Goal: Information Seeking & Learning: Understand process/instructions

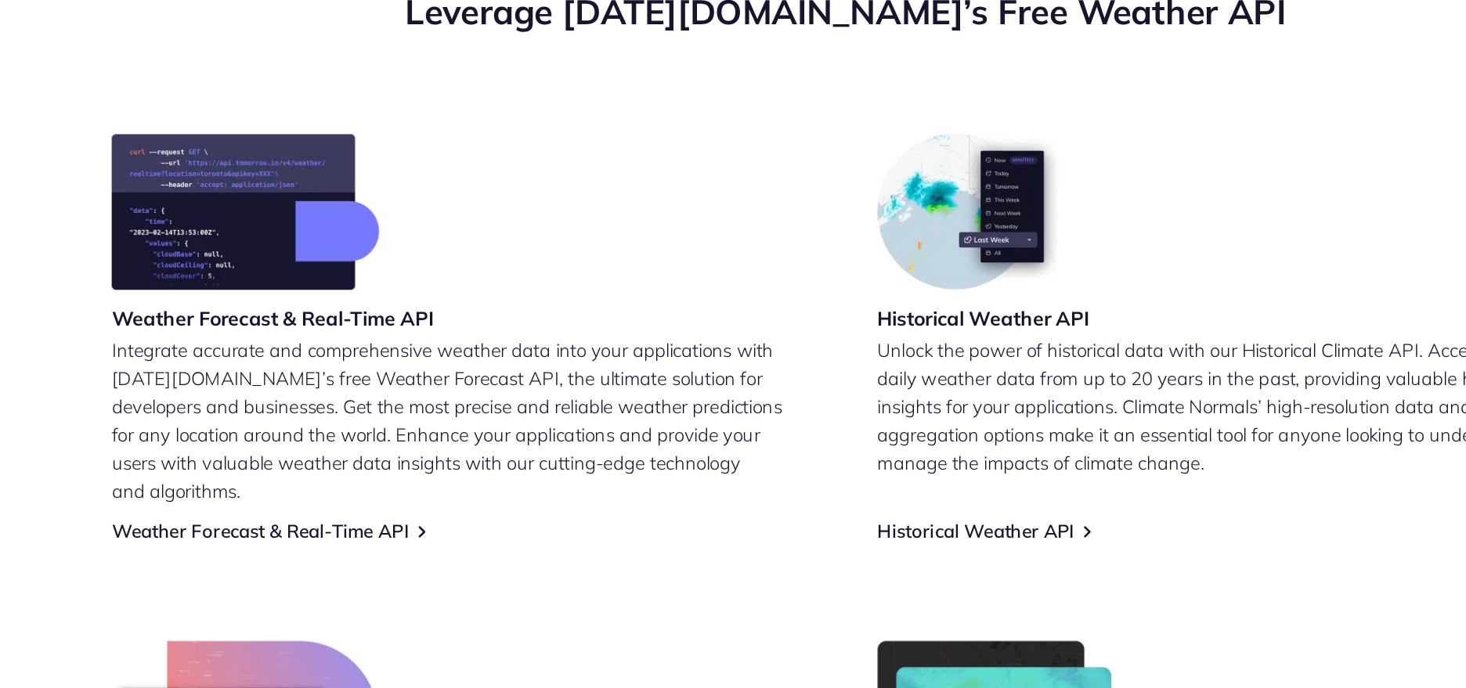
scroll to position [387, 0]
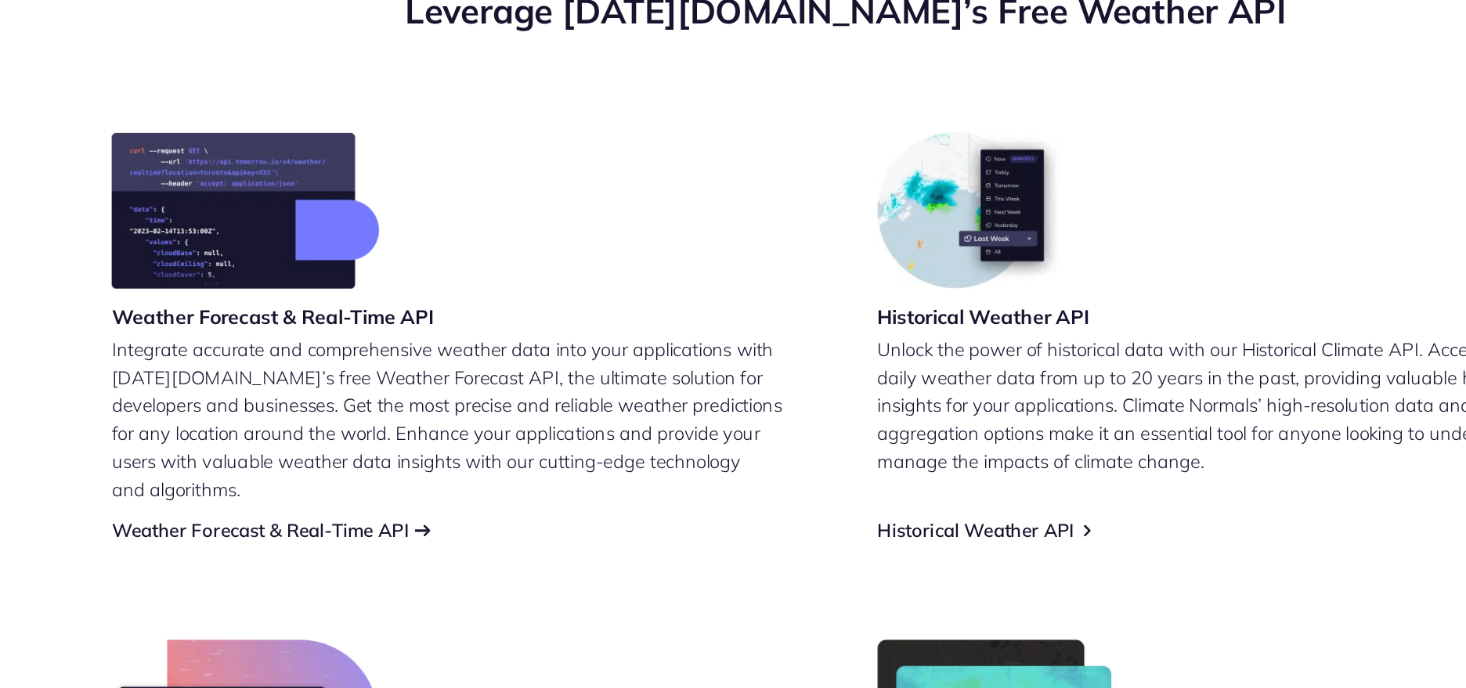
click at [439, 580] on link "Weather Forecast & Real-Time API" at bounding box center [358, 587] width 190 height 15
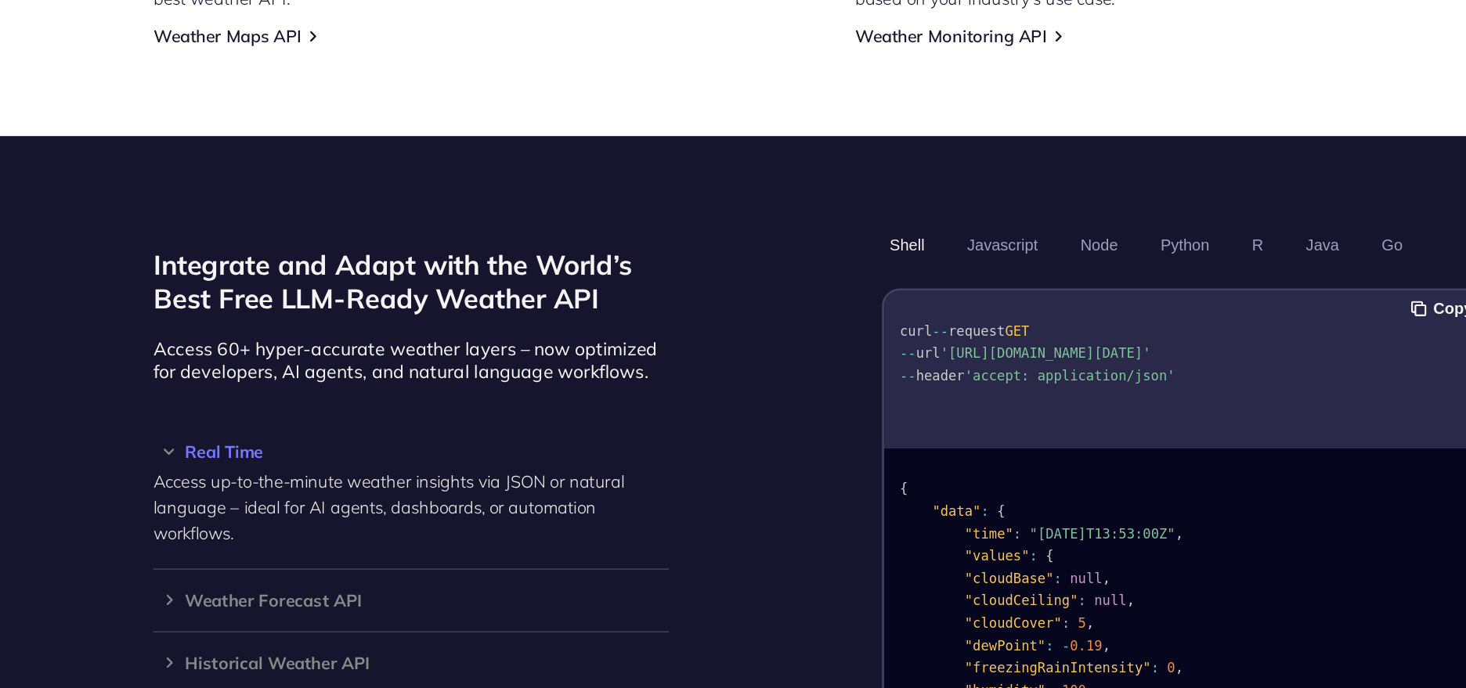
scroll to position [1053, 0]
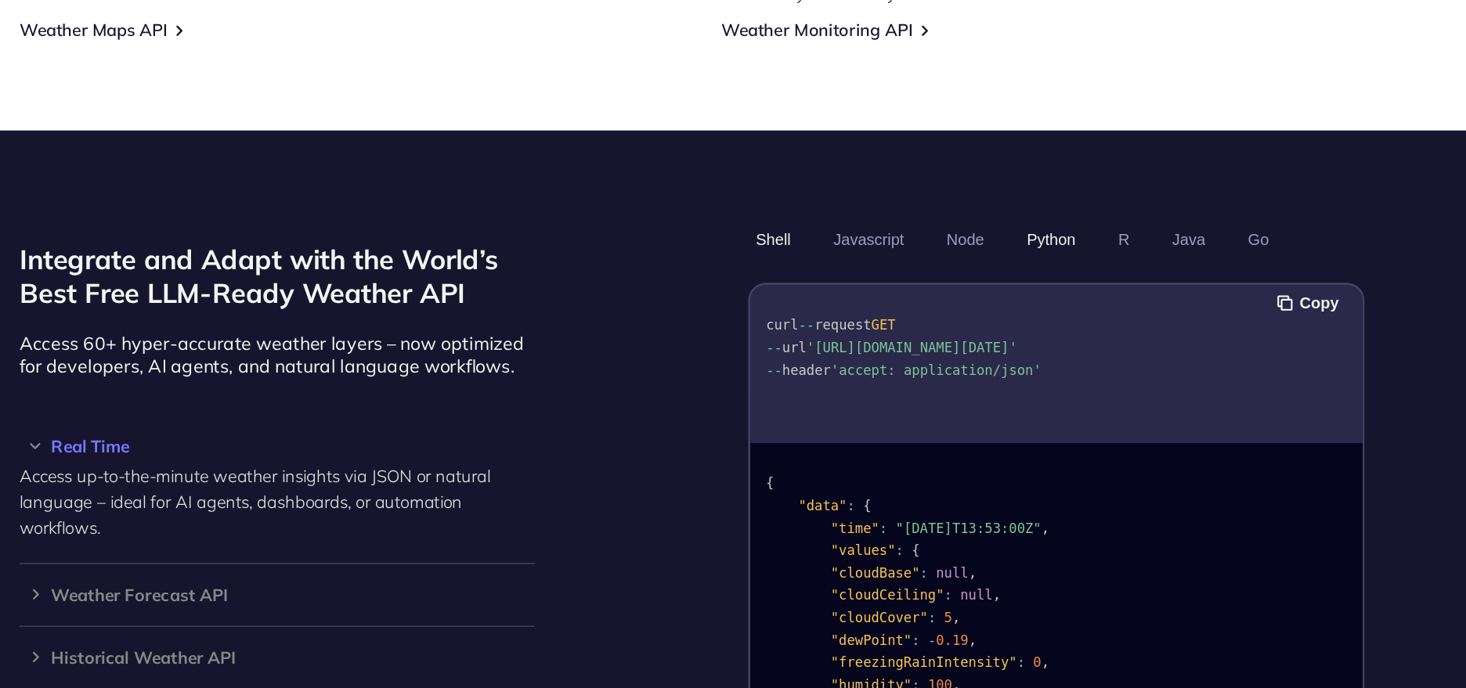
click at [967, 361] on button "Python" at bounding box center [984, 374] width 45 height 27
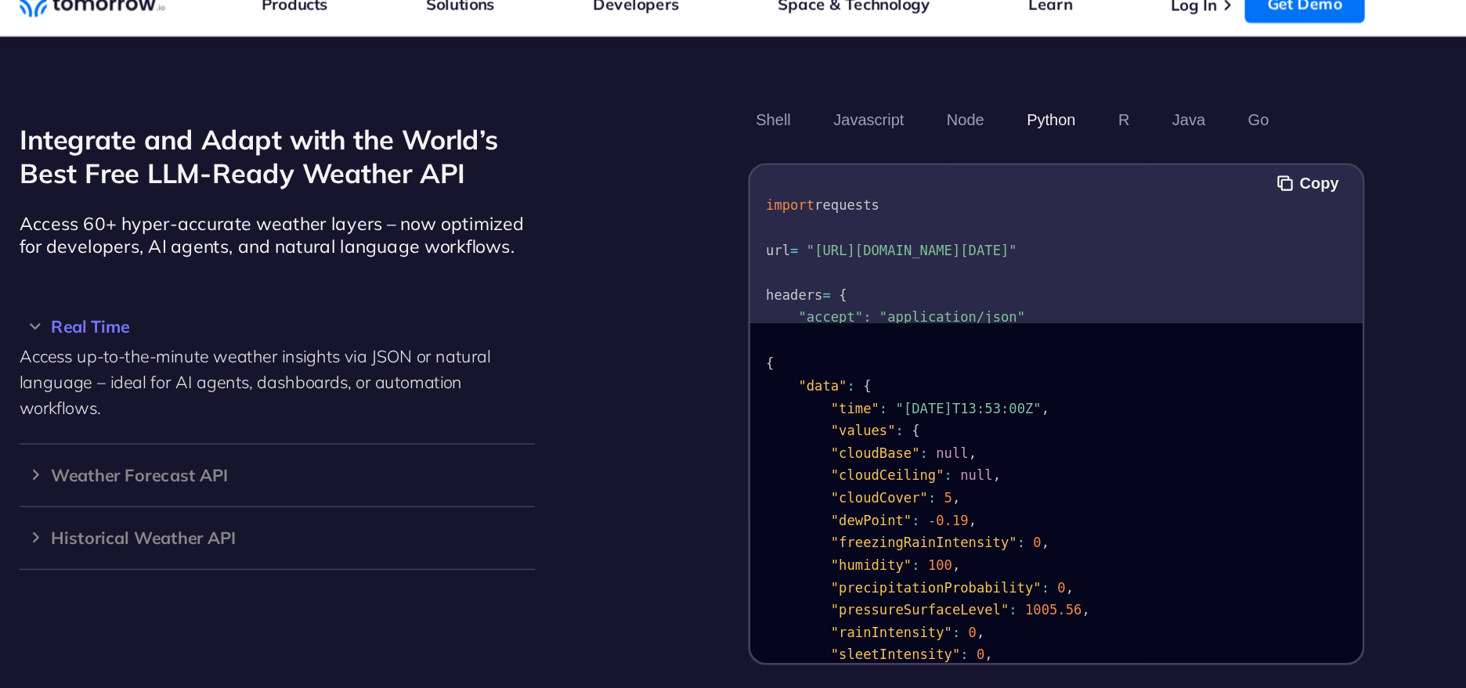
scroll to position [1324, 0]
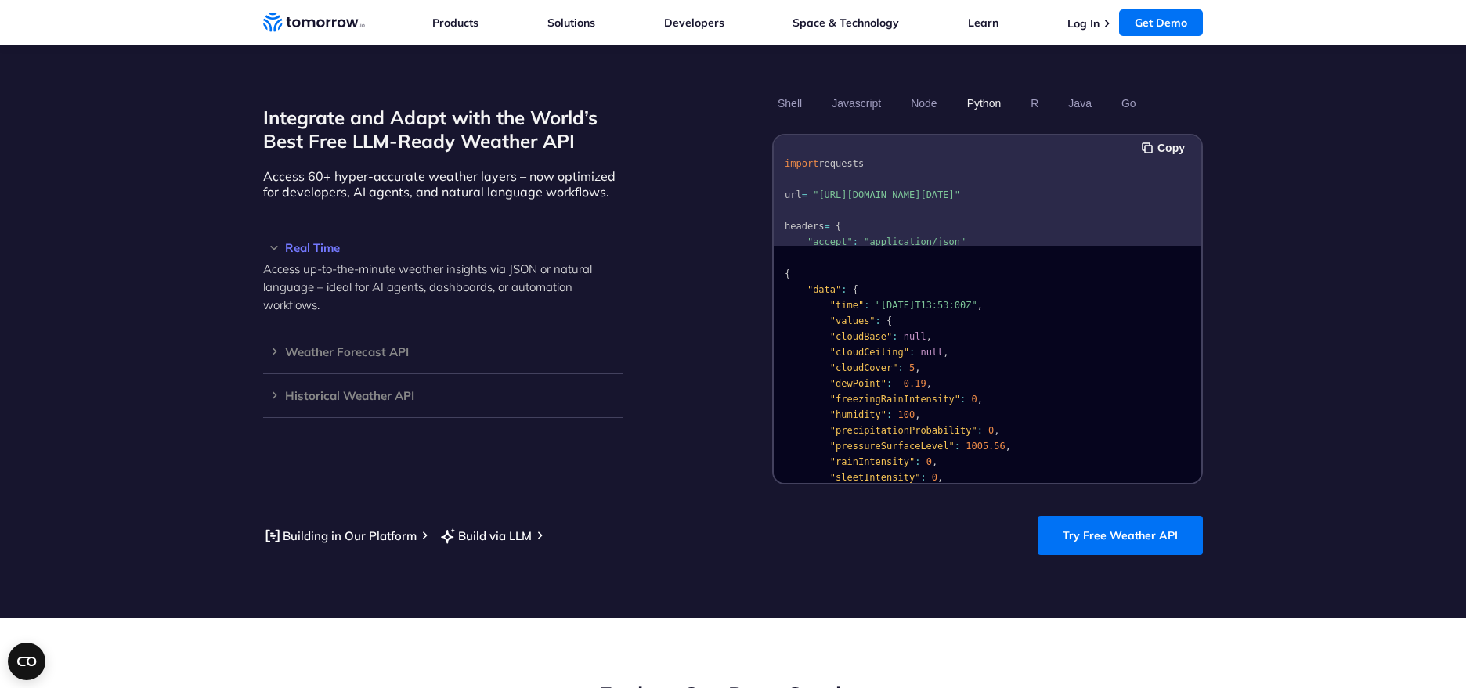
click at [1107, 192] on pre "import requests url = "[URL][DOMAIN_NAME][DATE]" headers = { "accept" : "applic…" at bounding box center [988, 238] width 428 height 197
click at [1112, 290] on pre "{ "data" : { "time" : "[DATE]T13:53:00Z" , "values" : { "cloudBase" : null , "c…" at bounding box center [988, 530] width 428 height 558
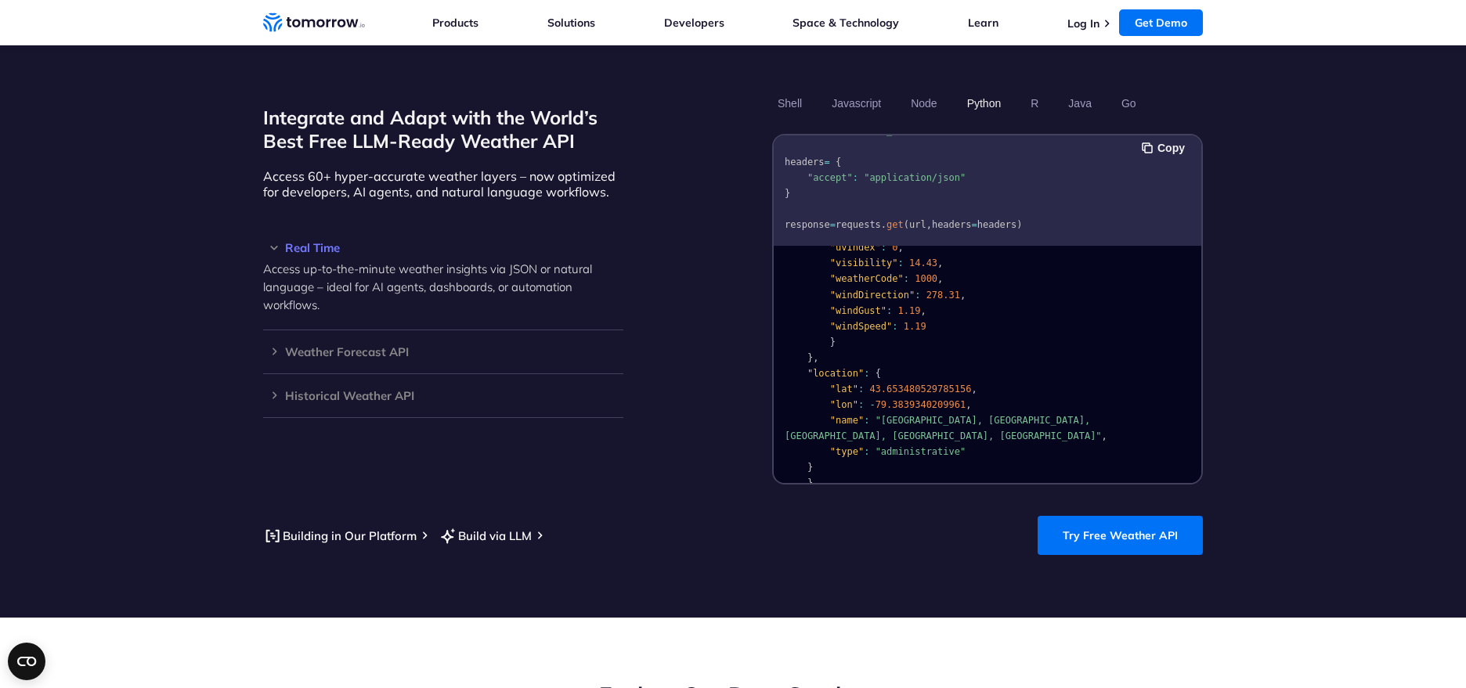
scroll to position [313, 0]
click at [1166, 139] on button "Copy" at bounding box center [1166, 147] width 48 height 17
click at [270, 340] on div "Weather Forecast API Access ultra-accurate, hyperlocal data up to 14 days in th…" at bounding box center [443, 353] width 360 height 44
click at [271, 346] on h3 "Weather Forecast API" at bounding box center [443, 352] width 360 height 12
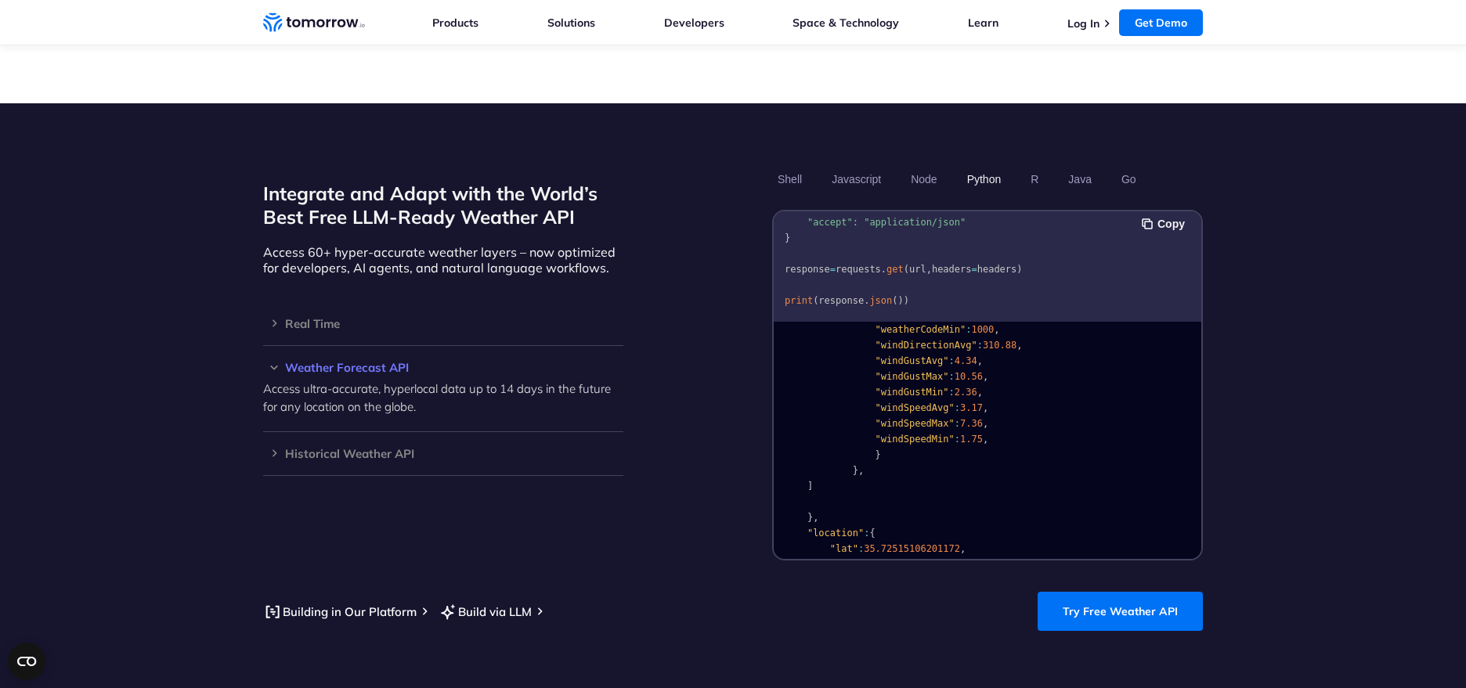
scroll to position [2086, 0]
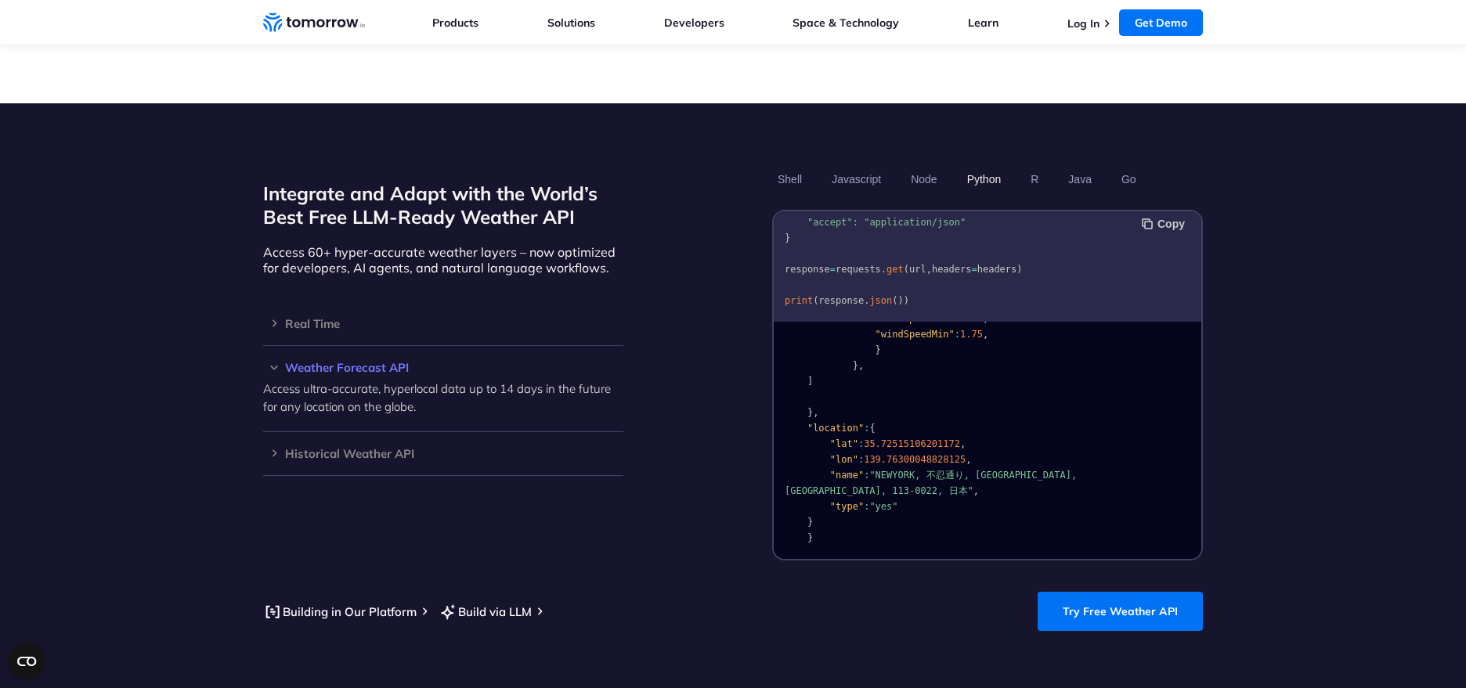
click at [1160, 215] on button "Copy" at bounding box center [1166, 223] width 48 height 17
click at [1086, 34] on ul "Log In Get Demo Get Demo" at bounding box center [1135, 22] width 135 height 27
click at [1096, 31] on ul "Log In Get Demo Get Demo" at bounding box center [1135, 22] width 135 height 27
click at [1105, 15] on li "Log In" at bounding box center [1092, 23] width 48 height 16
click at [1122, 592] on link "Try Free Weather API" at bounding box center [1120, 611] width 165 height 39
